Goal: Check status: Check status

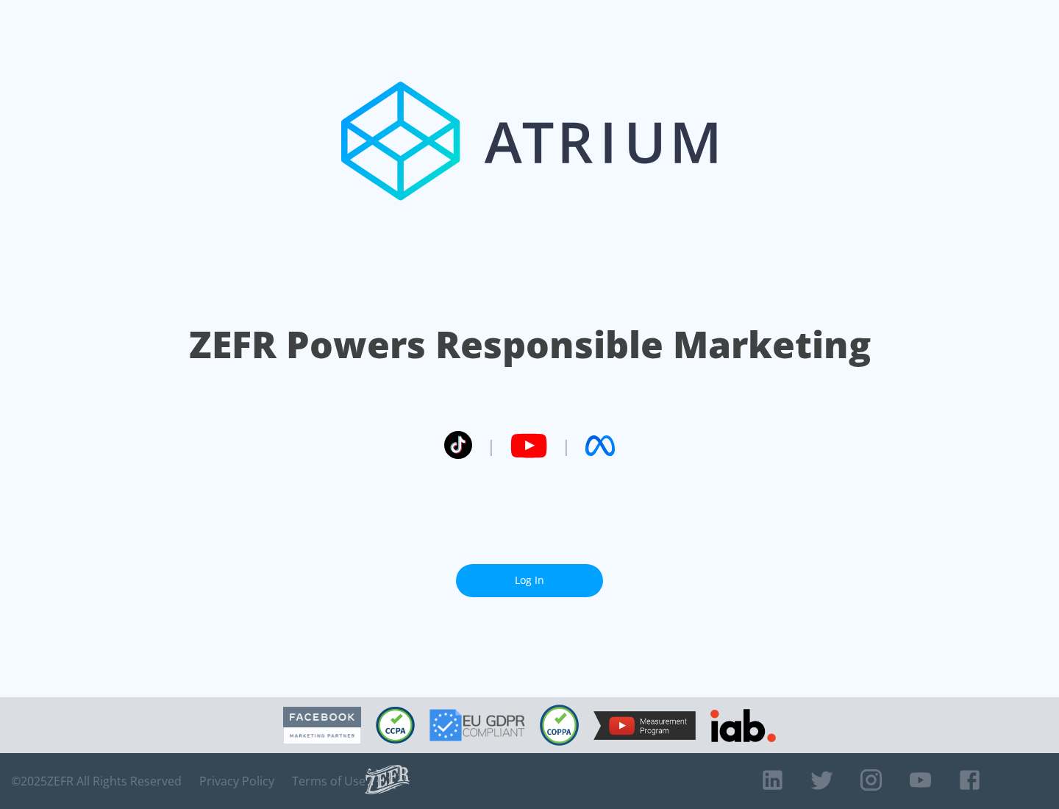
click at [530, 580] on link "Log In" at bounding box center [529, 580] width 147 height 33
